Goal: Information Seeking & Learning: Learn about a topic

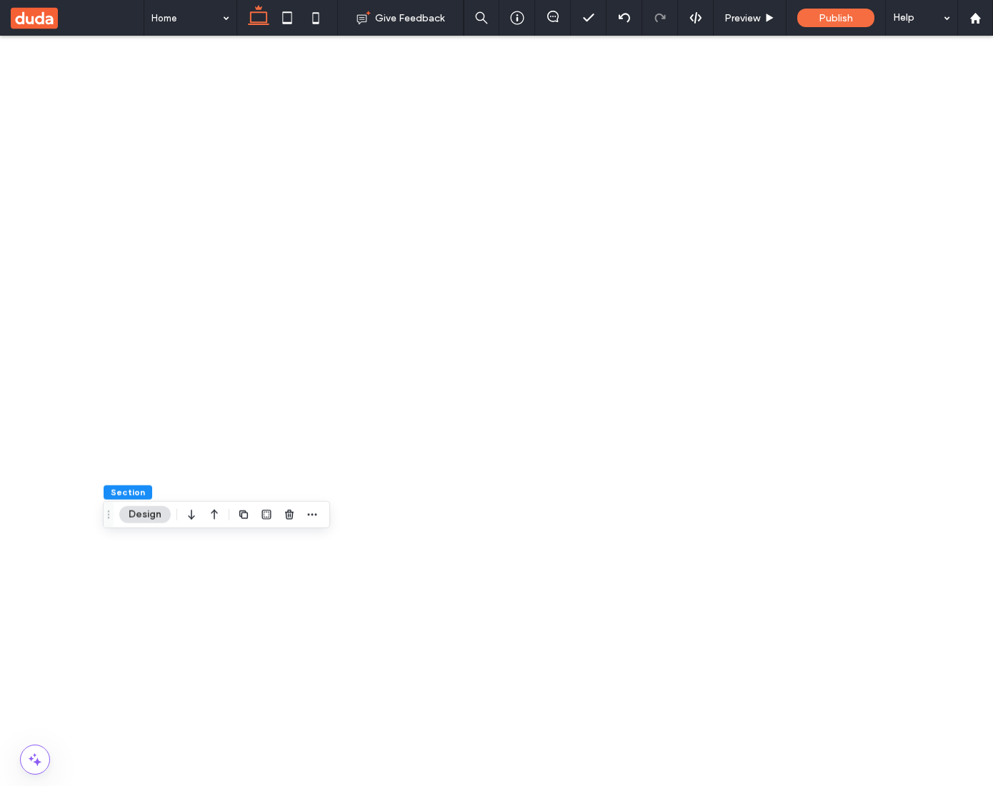
type input "****"
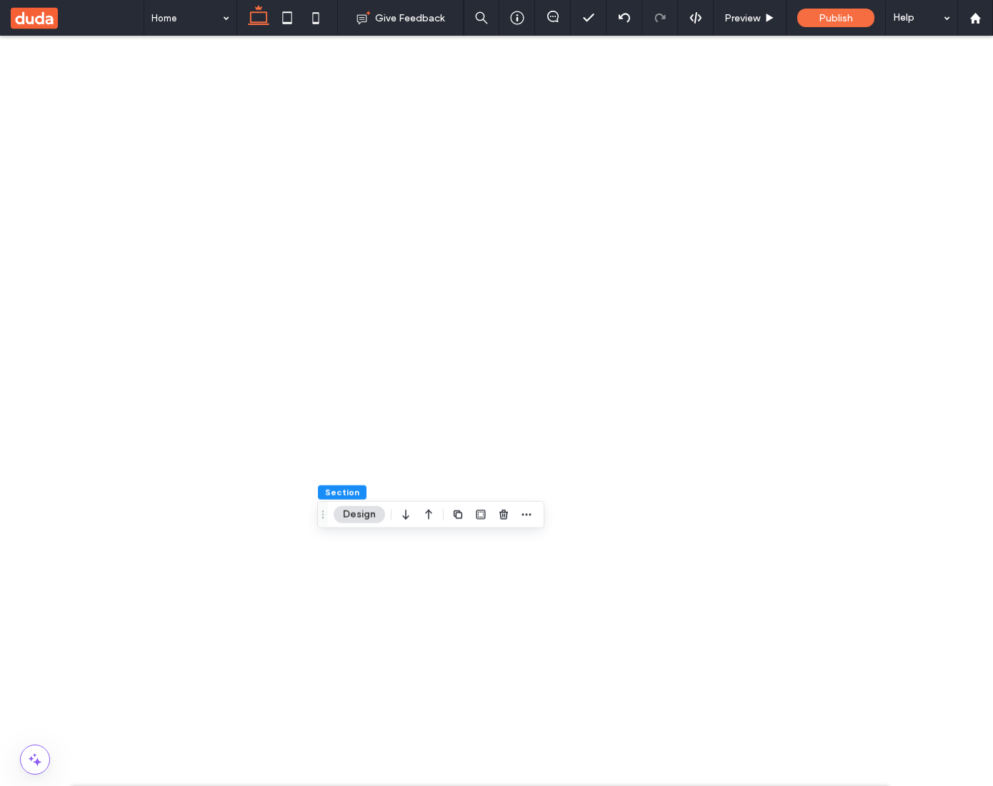
scroll to position [62, 0]
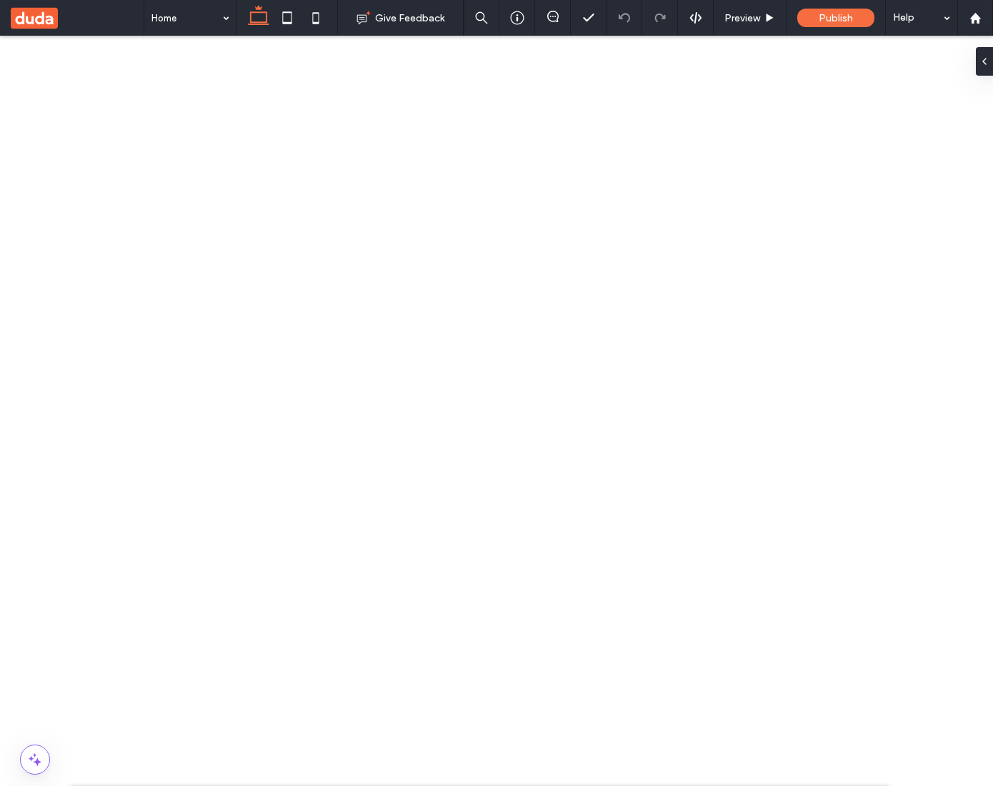
type input "****"
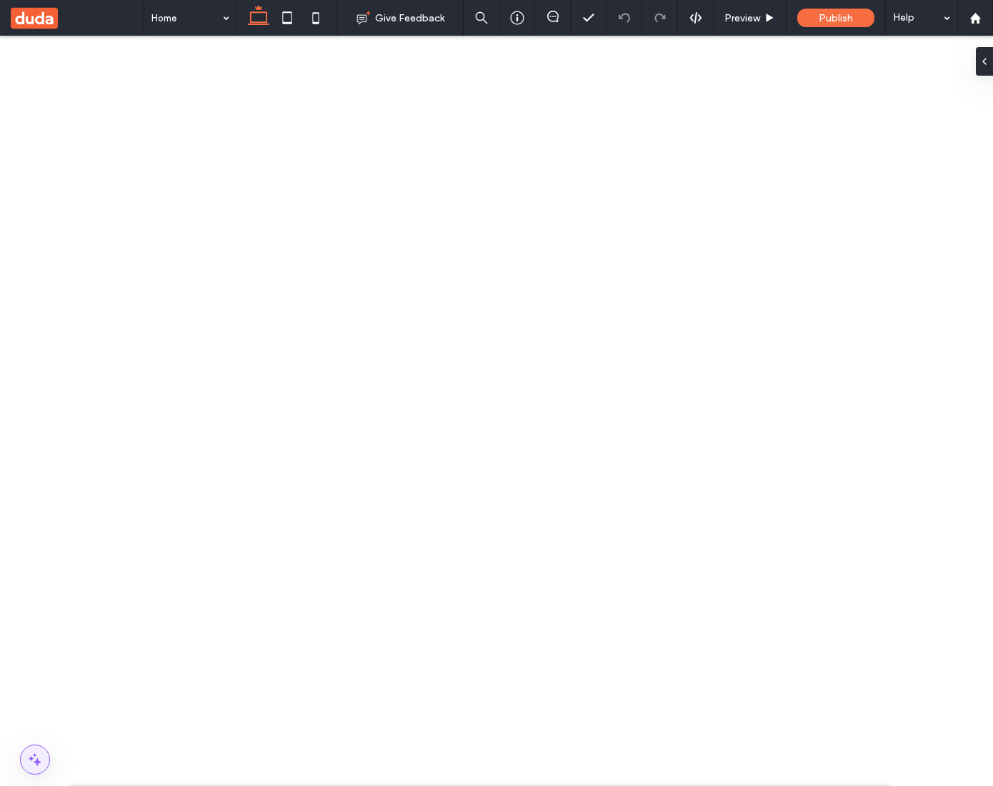
click at [33, 749] on span at bounding box center [35, 760] width 29 height 29
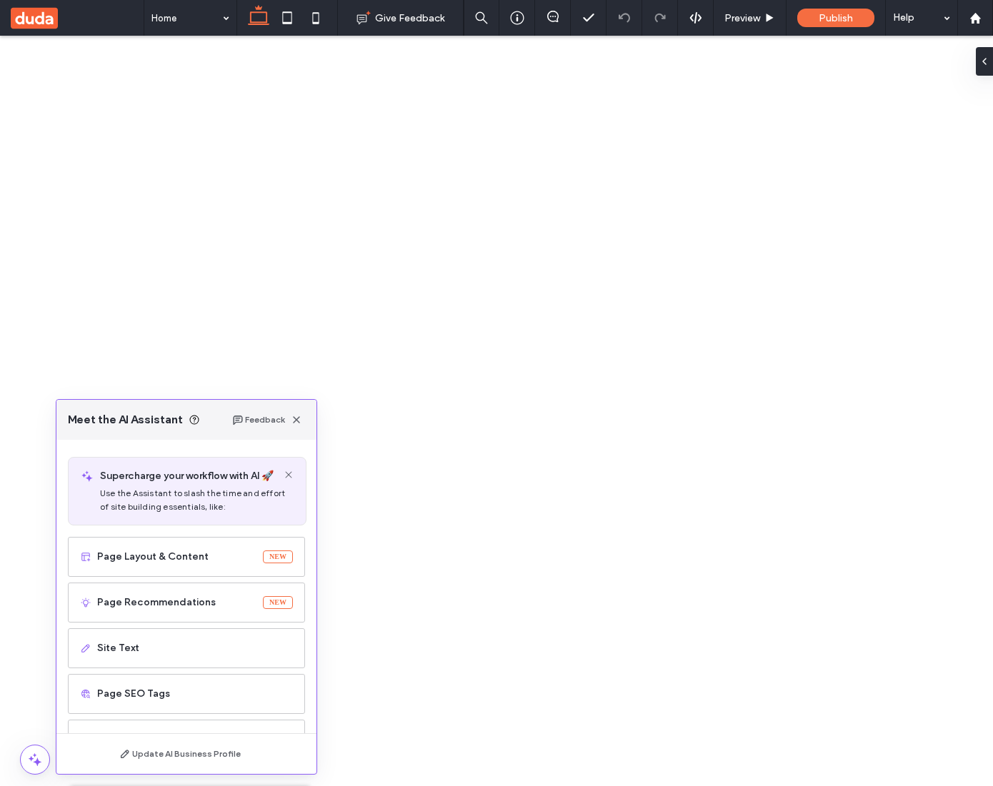
click at [298, 423] on icon "button" at bounding box center [296, 419] width 11 height 11
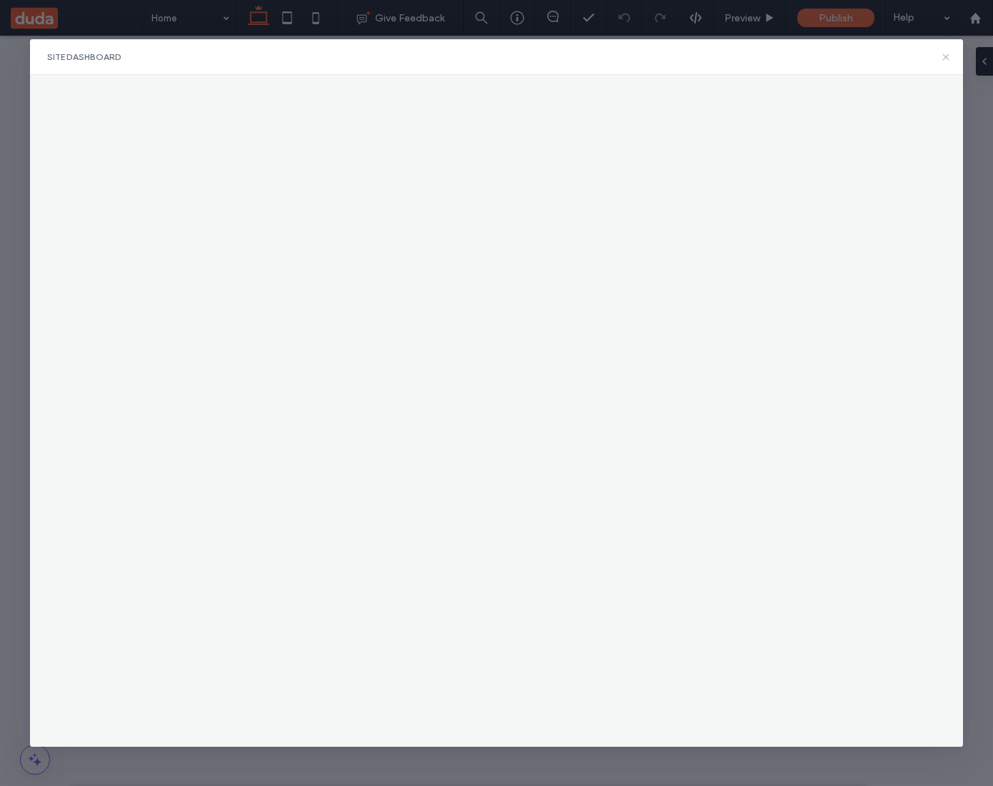
click at [945, 56] on use at bounding box center [946, 57] width 6 height 6
click at [937, 56] on div "Site Dashboard" at bounding box center [496, 57] width 933 height 36
click at [944, 56] on icon at bounding box center [945, 56] width 11 height 11
click at [950, 55] on icon at bounding box center [945, 56] width 11 height 11
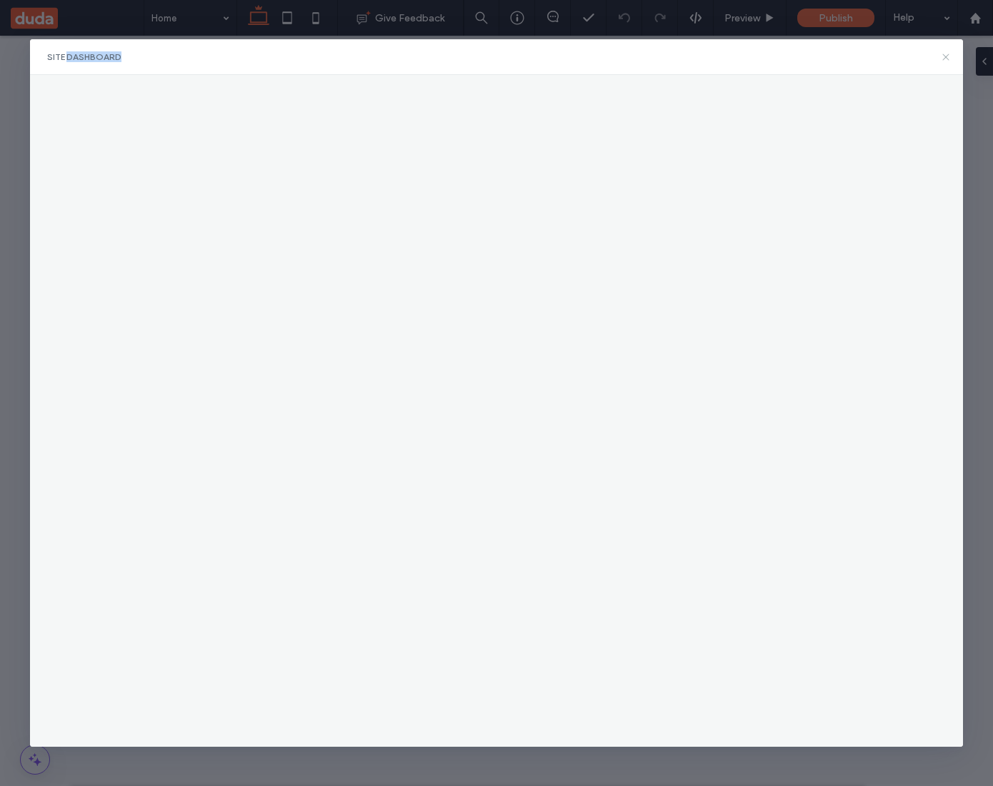
click at [950, 55] on icon at bounding box center [945, 56] width 11 height 11
click at [983, 38] on div "Site Dashboard" at bounding box center [496, 393] width 993 height 786
click at [938, 59] on div "Site Dashboard" at bounding box center [496, 57] width 933 height 36
click at [946, 57] on use at bounding box center [946, 57] width 6 height 6
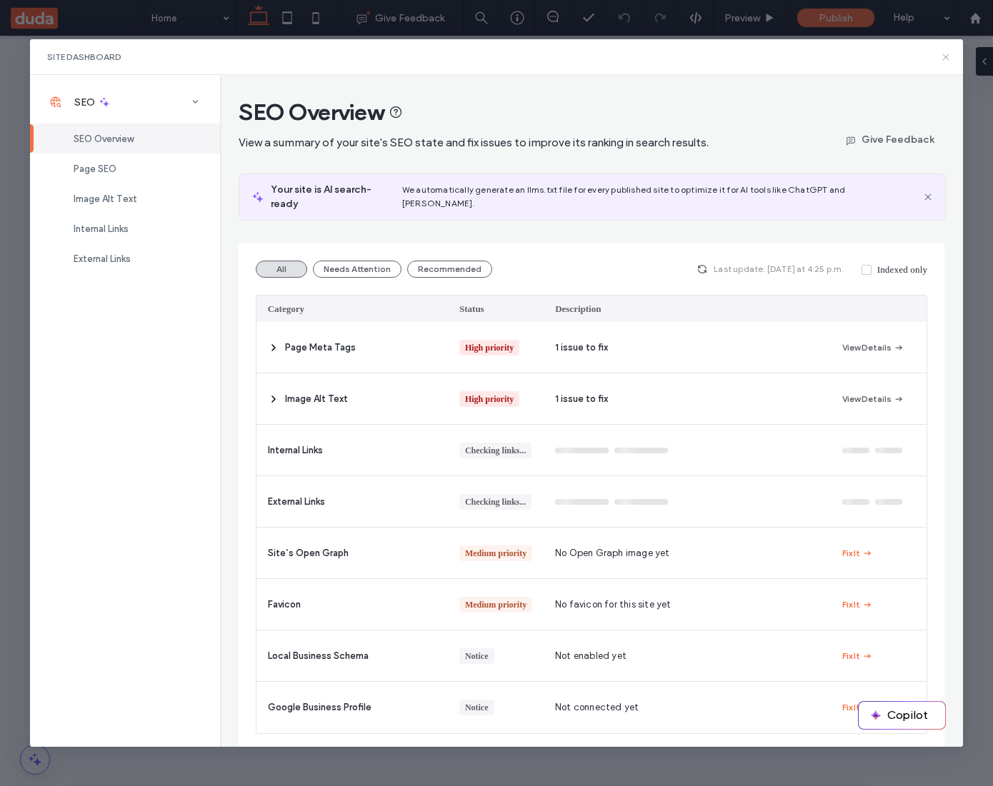
click at [945, 51] on icon at bounding box center [945, 56] width 11 height 11
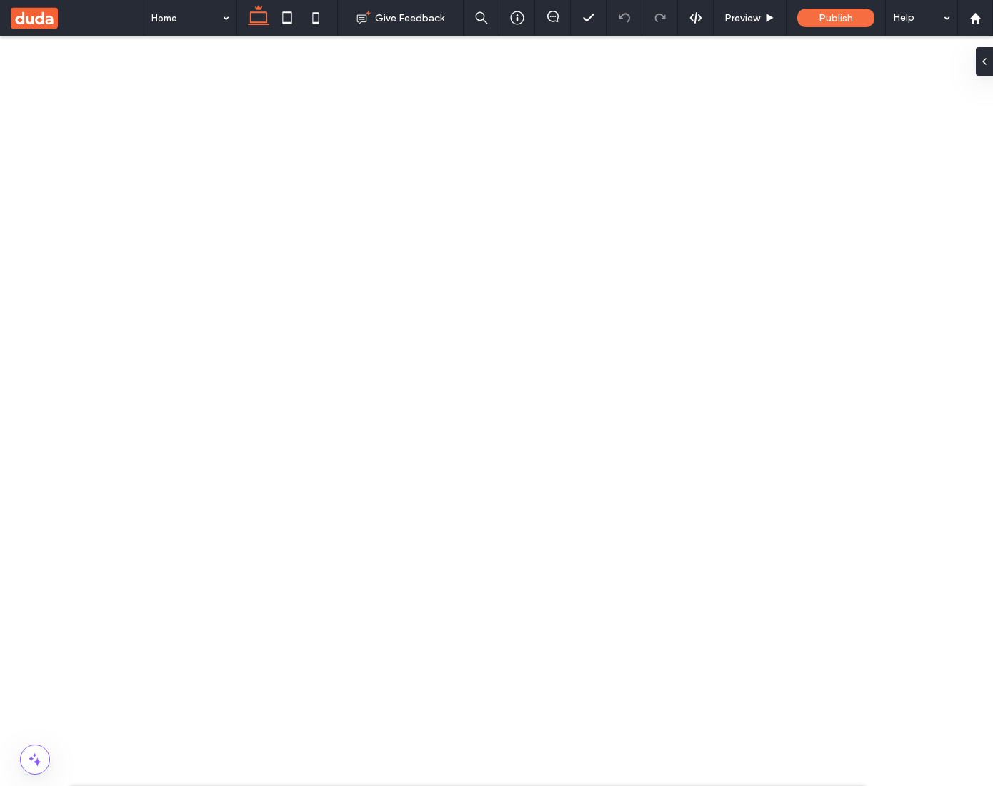
drag, startPoint x: 303, startPoint y: 211, endPoint x: 249, endPoint y: 190, distance: 57.7
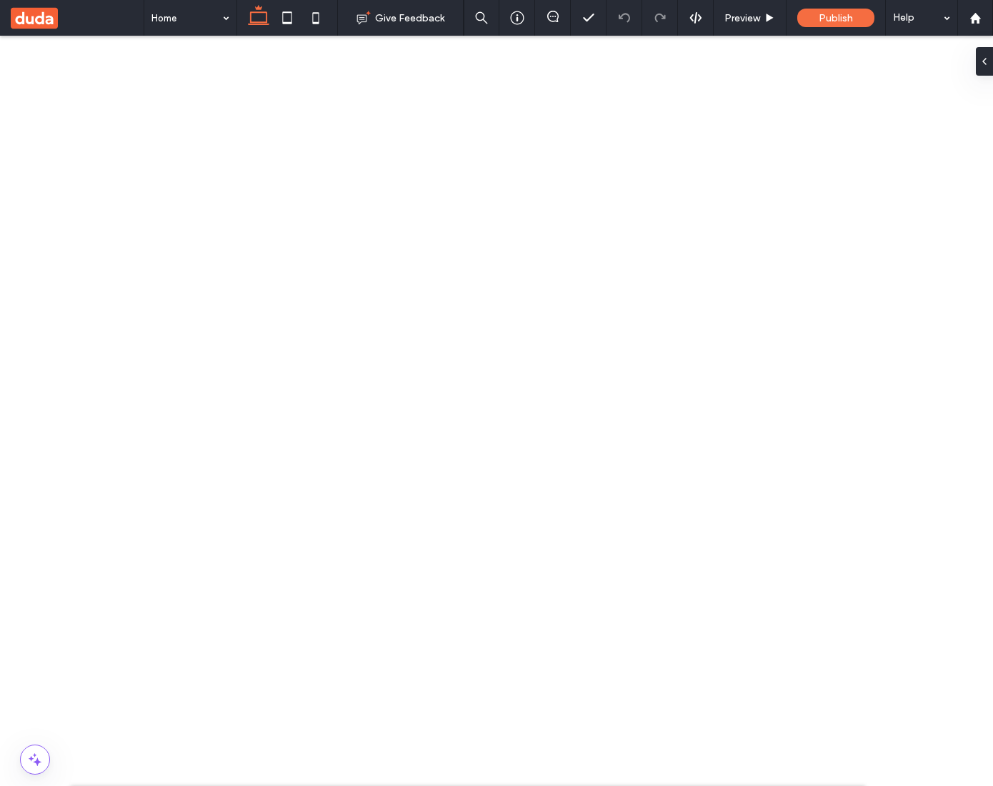
copy span "See all your site's SEO issues that need fixing - in one page."
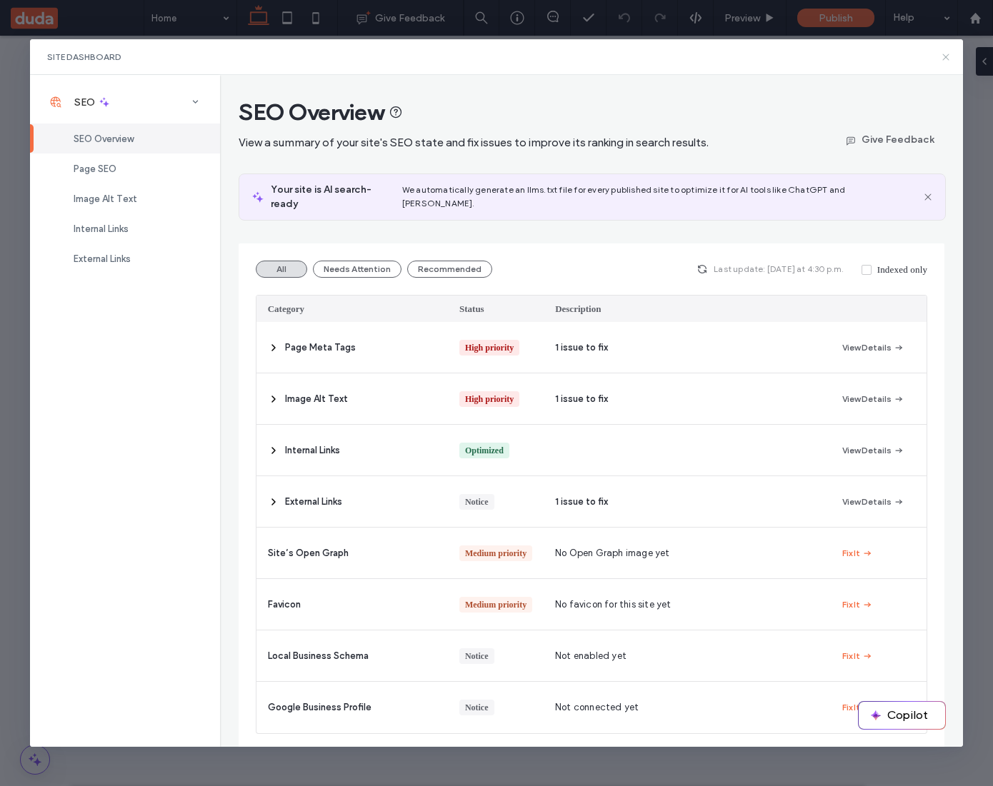
click at [949, 55] on icon at bounding box center [945, 56] width 11 height 11
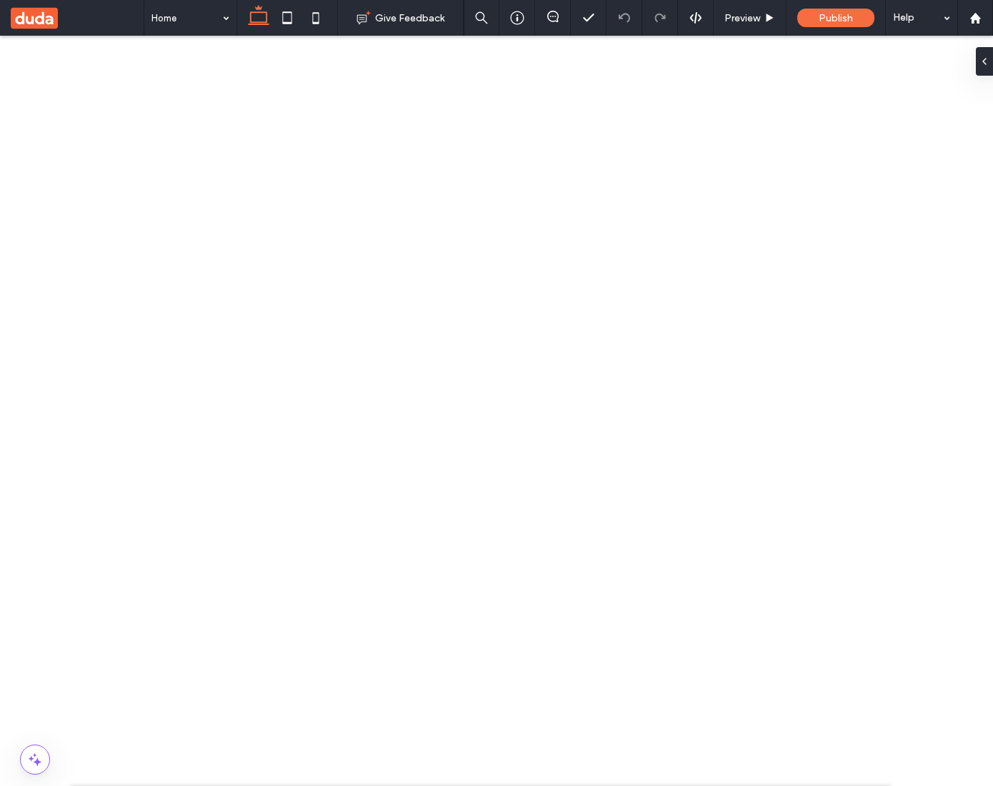
click at [823, 14] on span "Publish" at bounding box center [835, 18] width 34 height 12
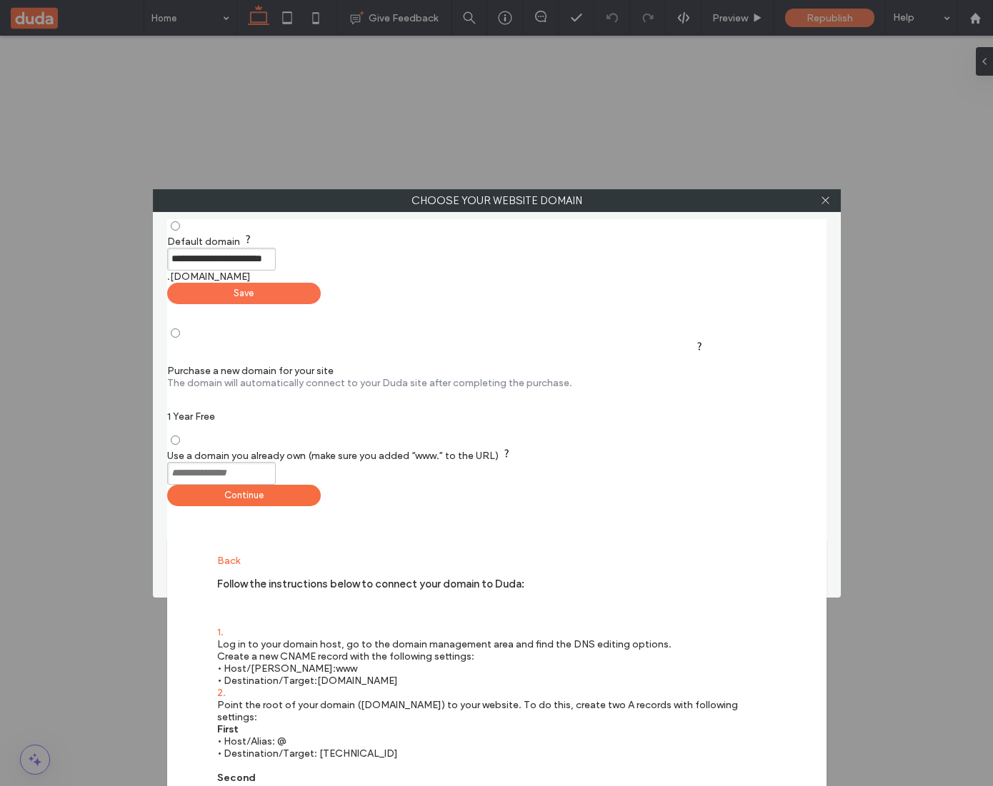
click at [321, 283] on div "Save" at bounding box center [244, 293] width 154 height 21
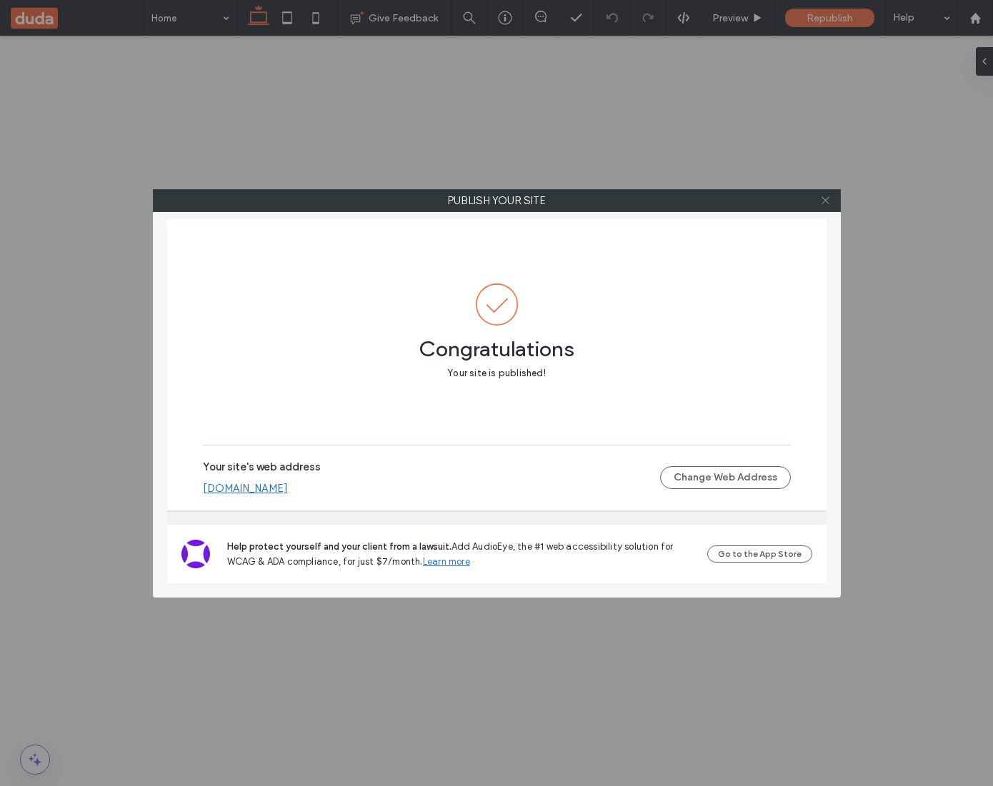
click at [829, 196] on icon at bounding box center [825, 200] width 11 height 11
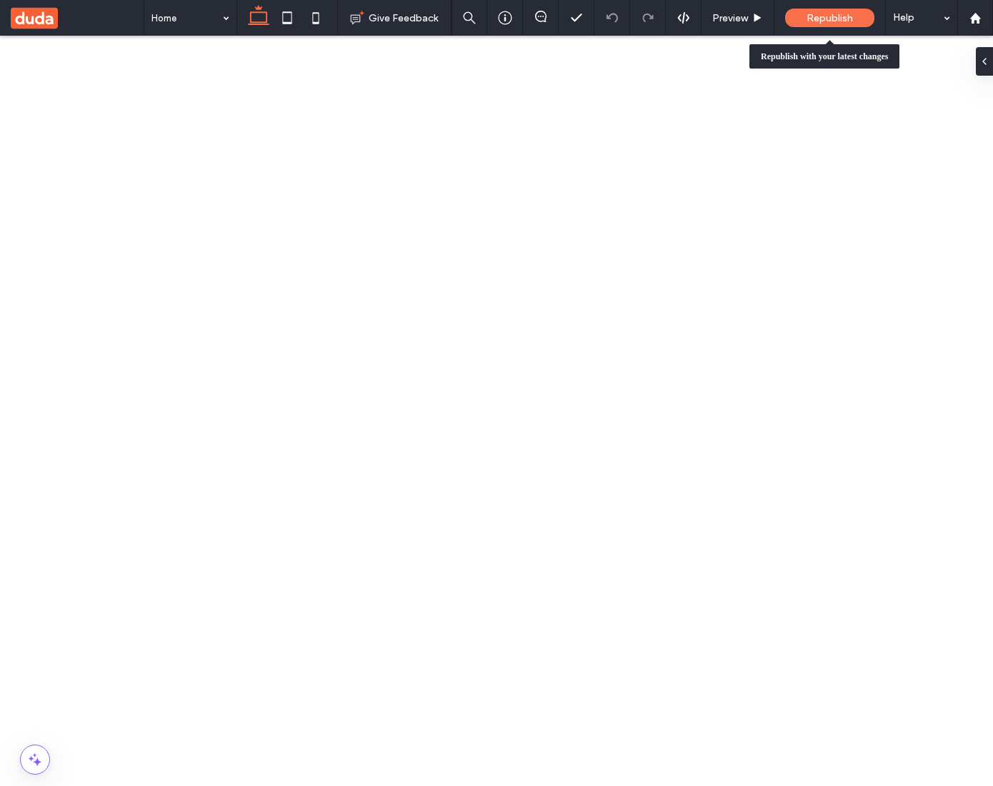
click at [838, 16] on span "Republish" at bounding box center [829, 18] width 46 height 12
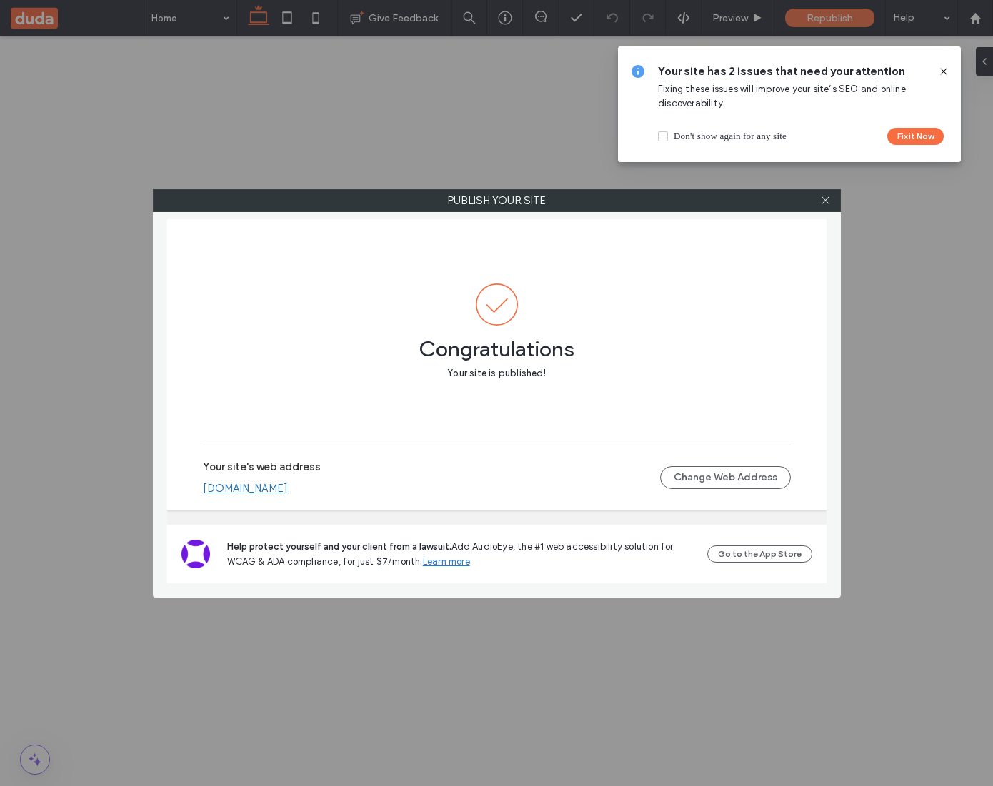
click at [940, 74] on icon at bounding box center [943, 71] width 11 height 11
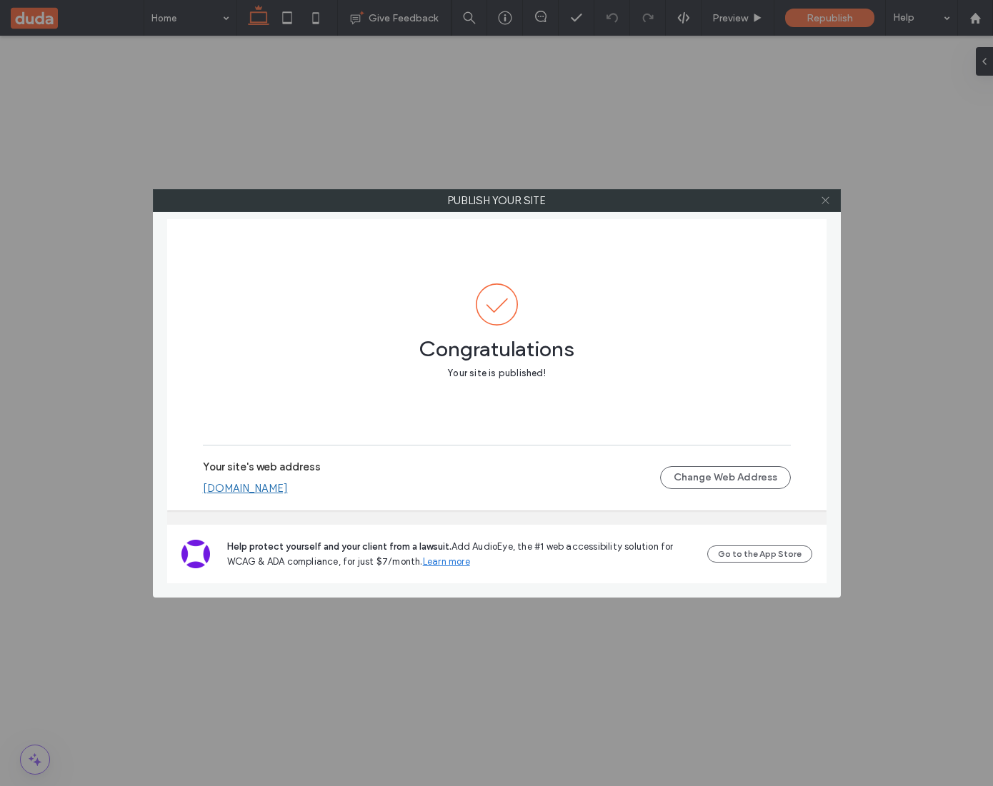
click at [825, 204] on icon at bounding box center [825, 200] width 11 height 11
